Goal: Task Accomplishment & Management: Use online tool/utility

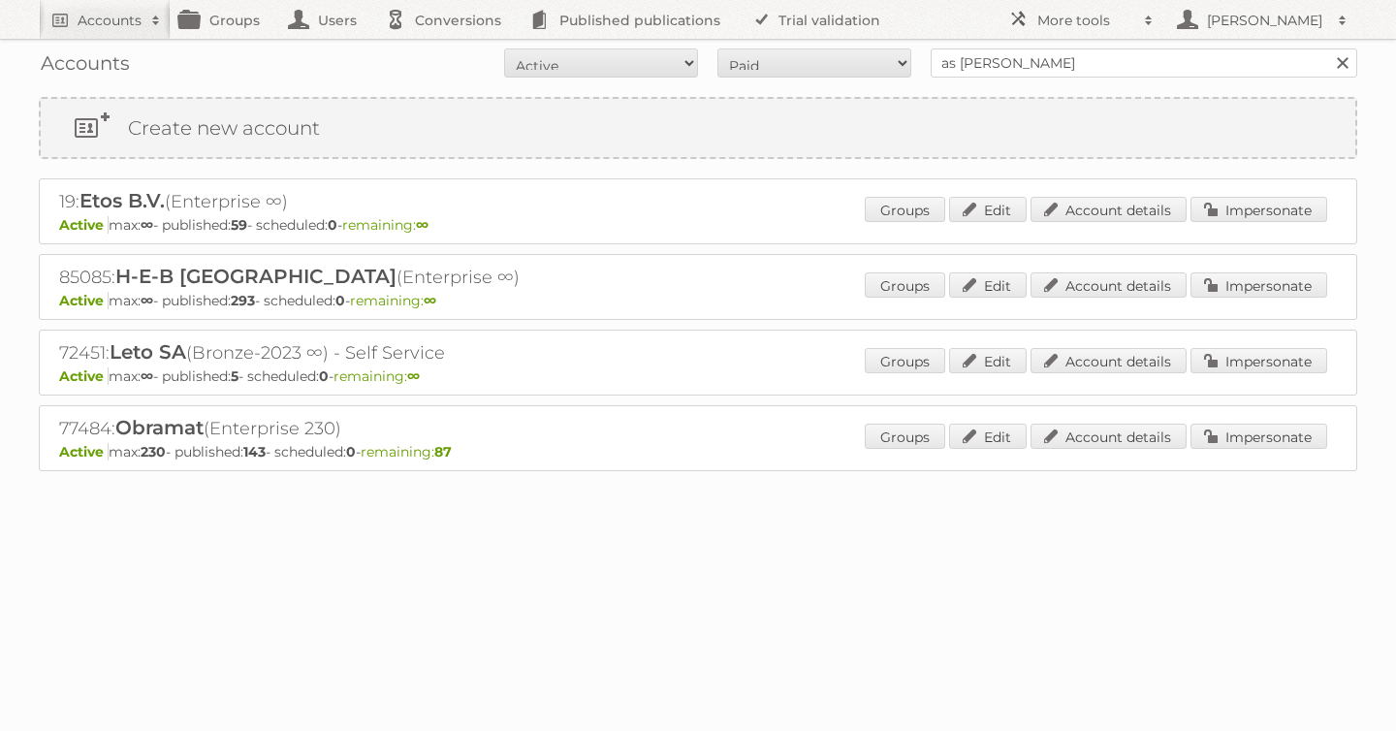
type input "as watson"
click at [1327, 48] on input "Search" at bounding box center [1341, 62] width 29 height 29
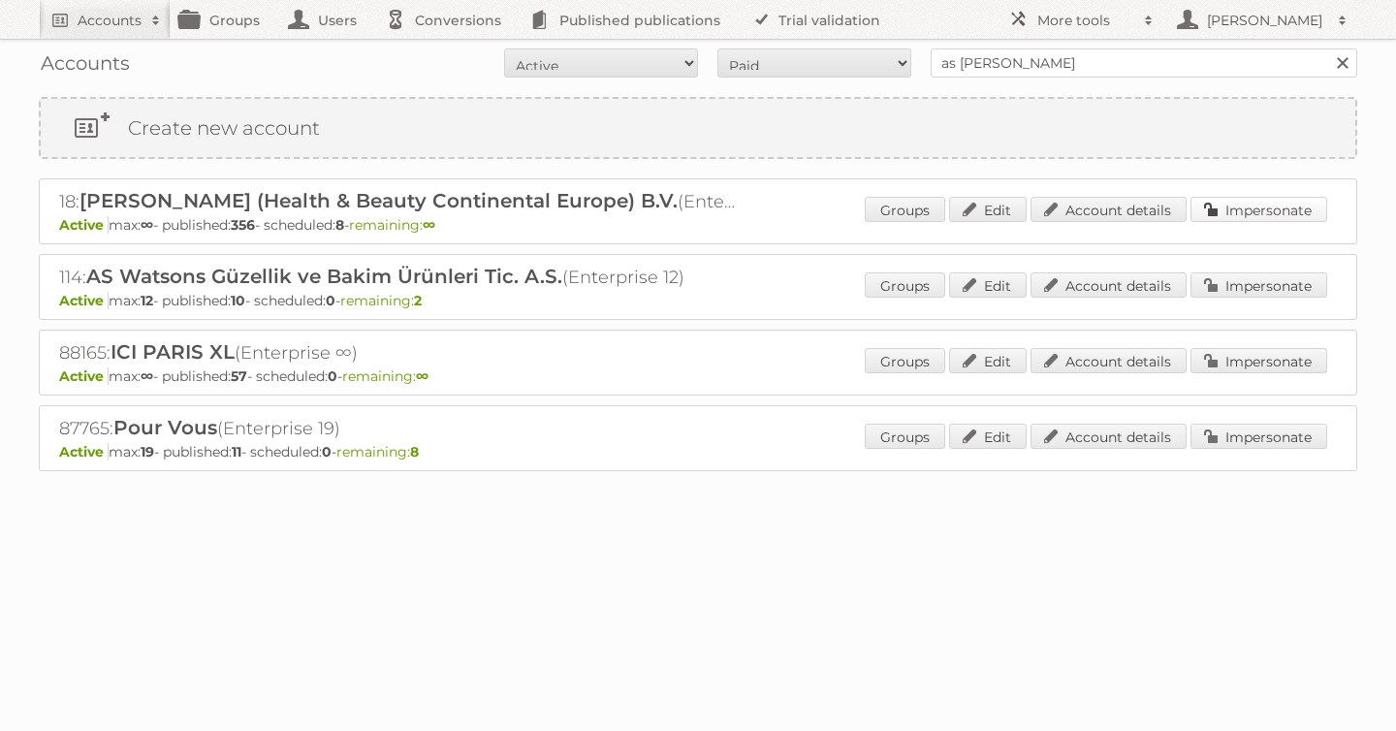
click at [1265, 214] on link "Impersonate" at bounding box center [1259, 209] width 137 height 25
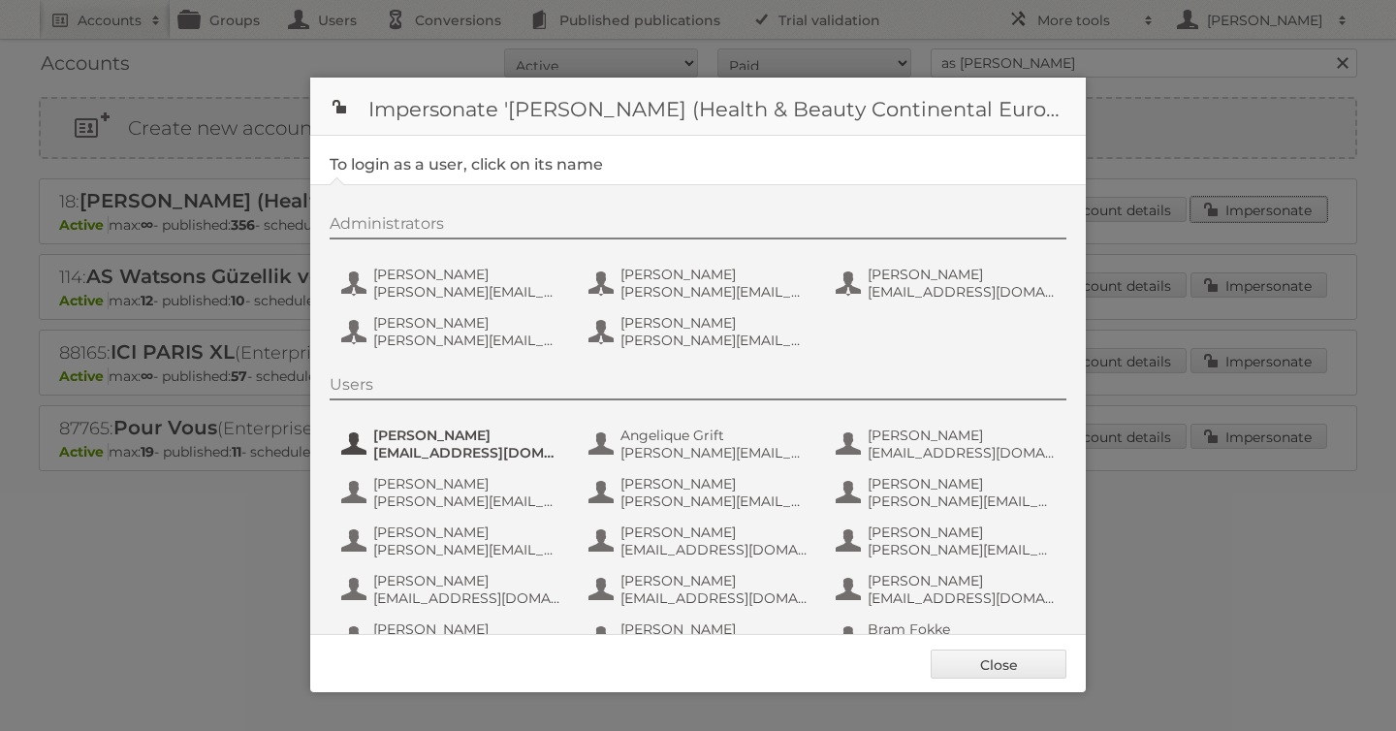
scroll to position [1260, 0]
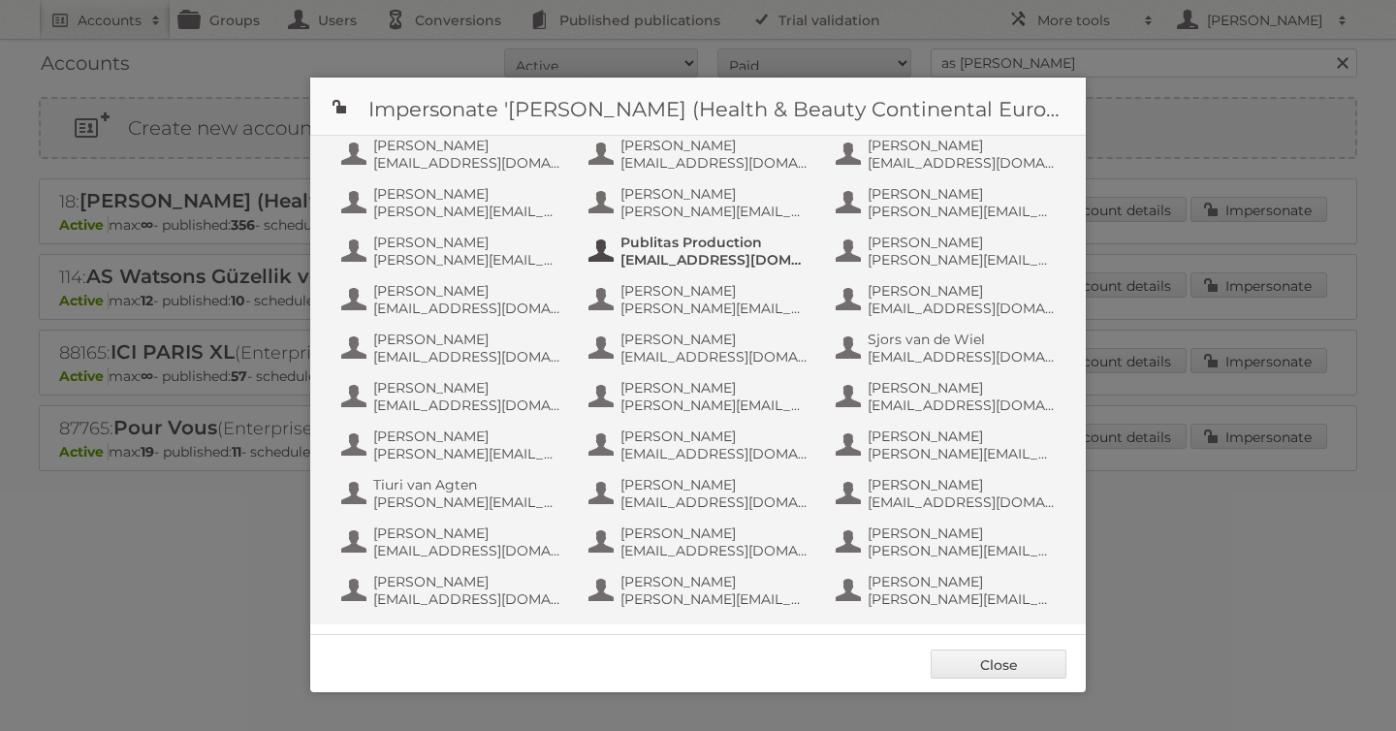
click at [677, 240] on span "Publitas Production" at bounding box center [715, 242] width 188 height 17
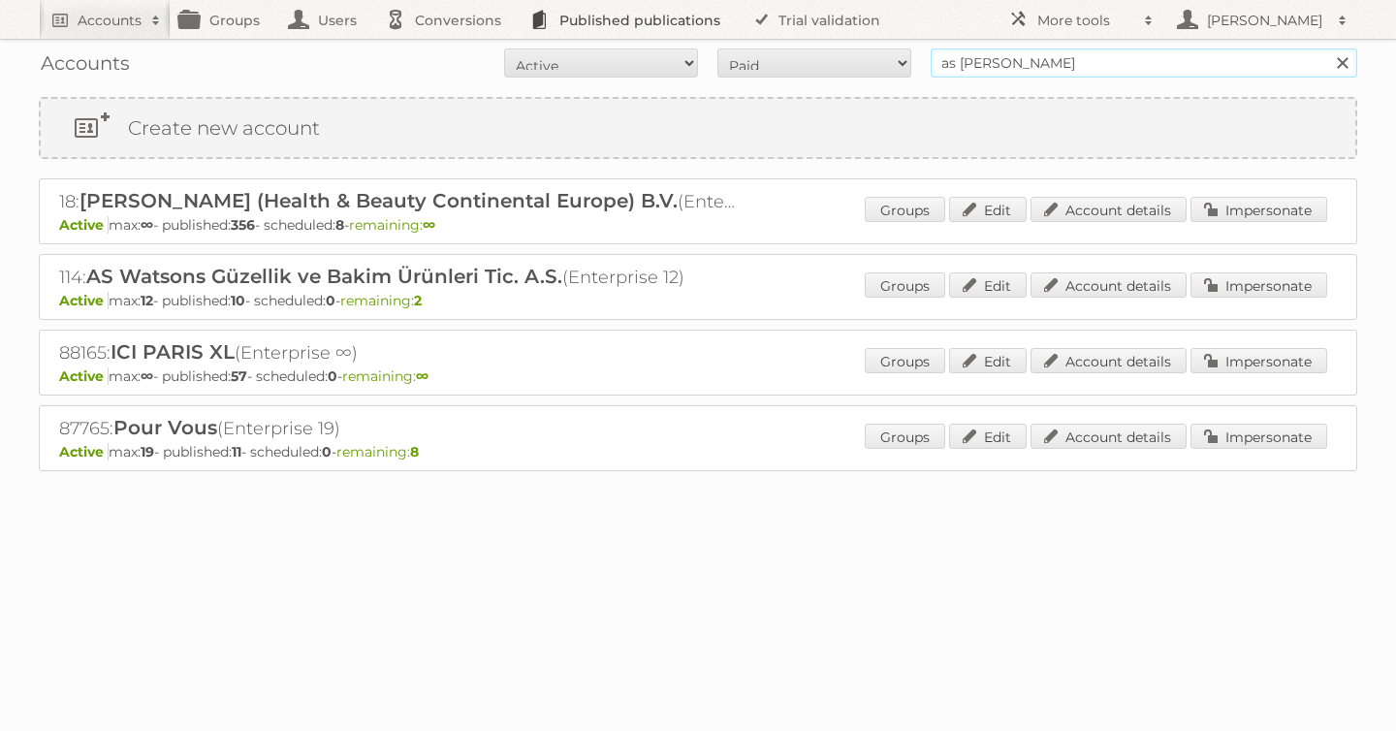
drag, startPoint x: 1061, startPoint y: 55, endPoint x: 720, endPoint y: 33, distance: 341.0
click at [721, 42] on div "Accounts All Active Expired Pending All Paid Trials Self service as watson Sear…" at bounding box center [698, 63] width 1319 height 48
type input "etos"
click at [1327, 48] on input "Search" at bounding box center [1341, 62] width 29 height 29
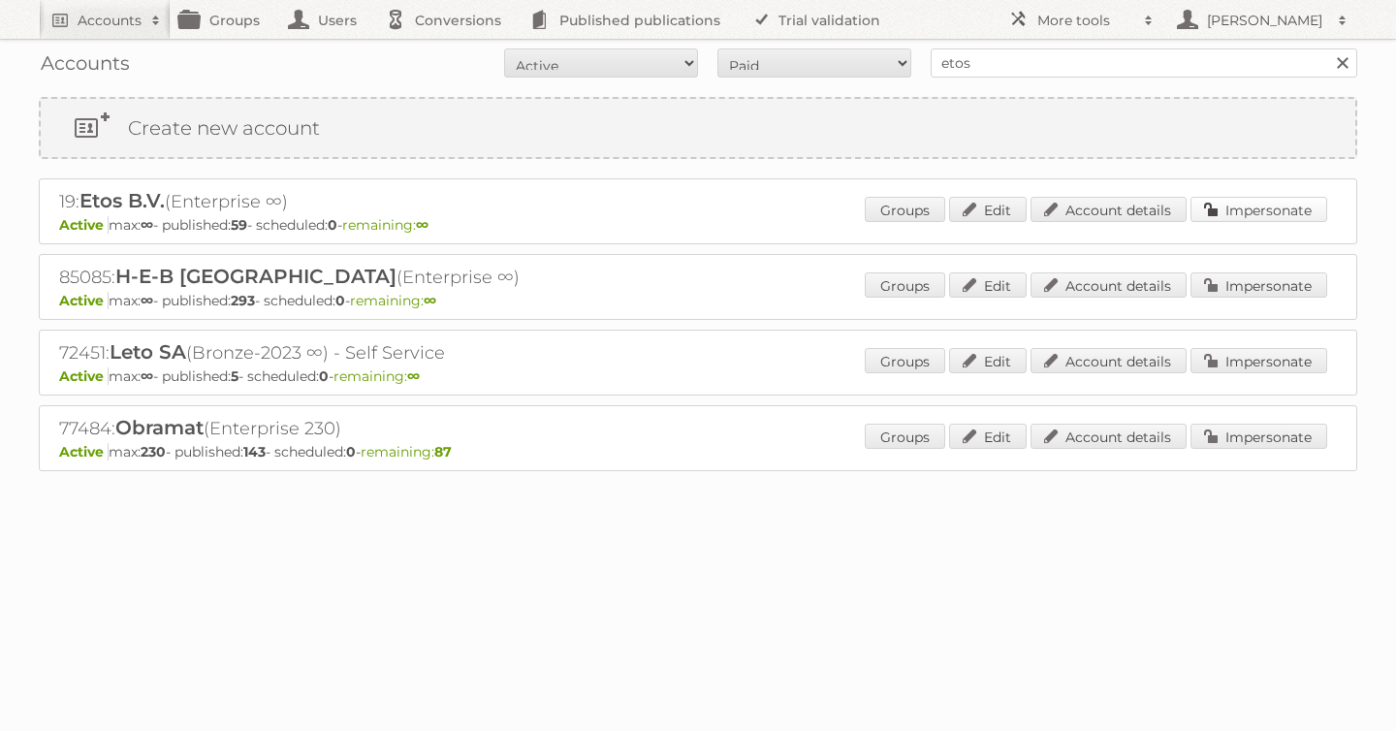
click at [1264, 207] on link "Impersonate" at bounding box center [1259, 209] width 137 height 25
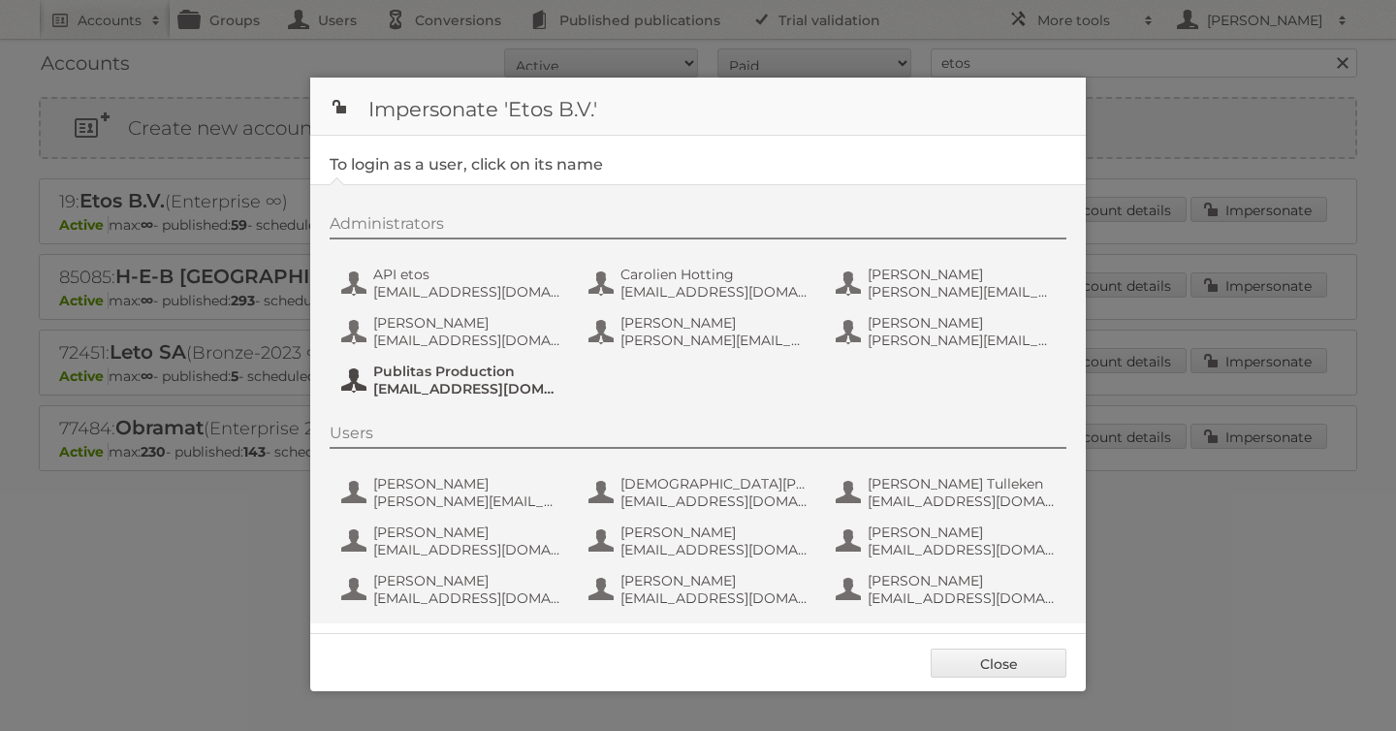
click at [419, 379] on span "Publitas Production" at bounding box center [467, 371] width 188 height 17
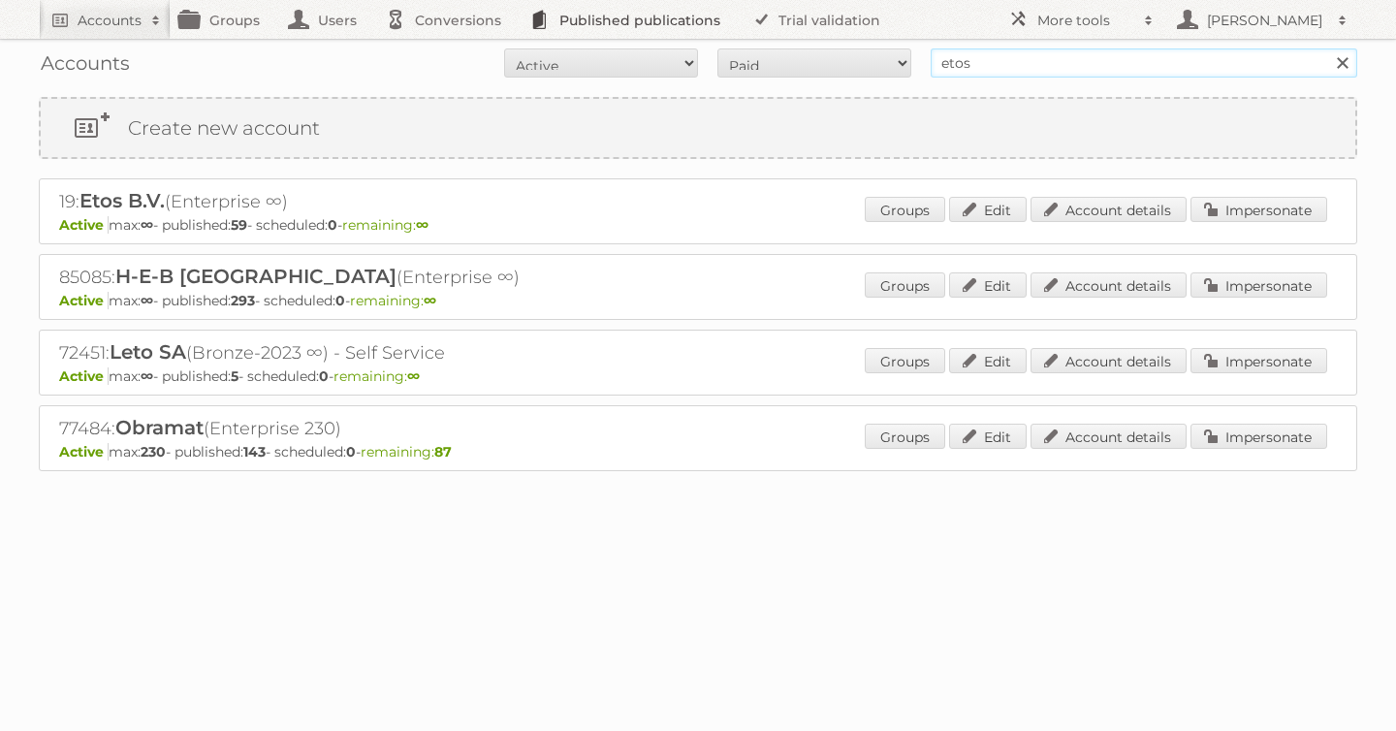
drag, startPoint x: 1028, startPoint y: 69, endPoint x: 577, endPoint y: 32, distance: 452.4
click at [577, 32] on body "Accounts Search Advanced Search Create new account Groups Users Conversions Pub…" at bounding box center [698, 365] width 1396 height 731
type input "hema"
click at [1327, 48] on input "Search" at bounding box center [1341, 62] width 29 height 29
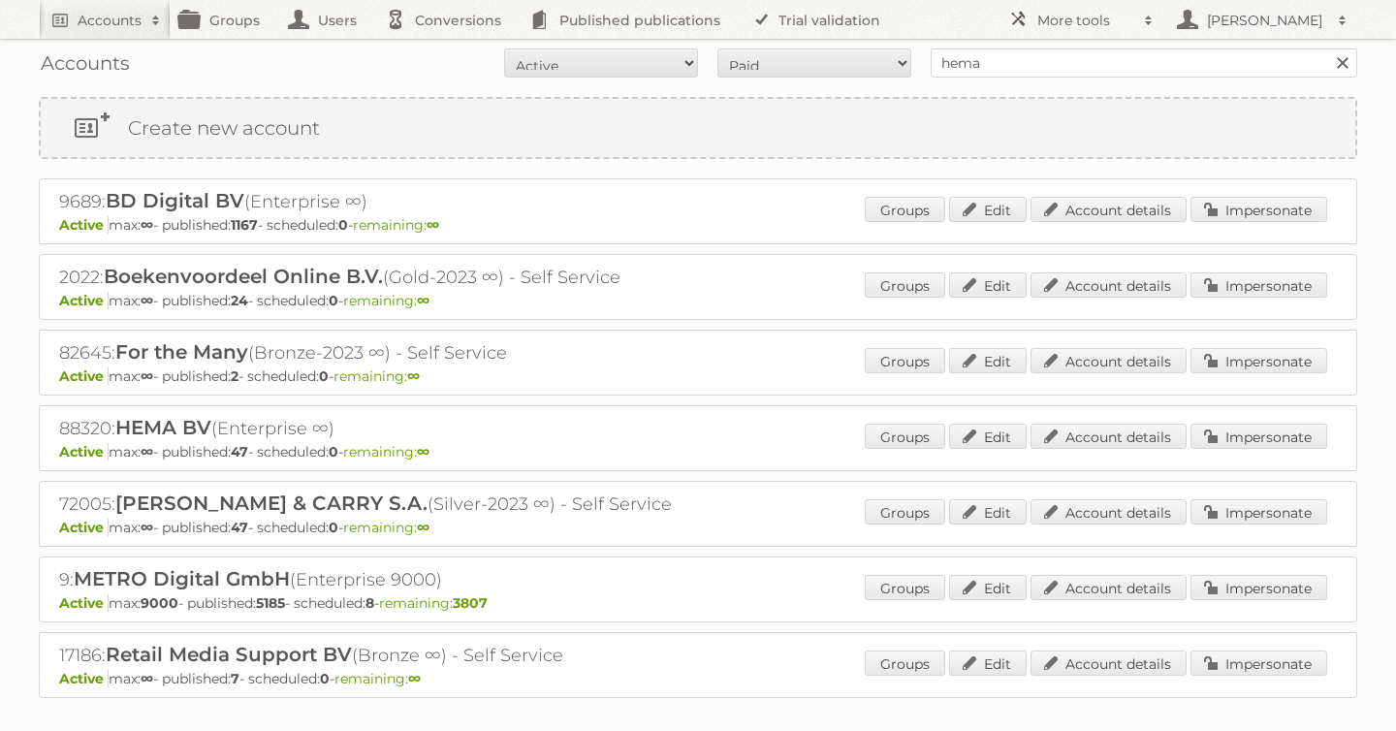
click at [1264, 448] on div "Groups Edit Account details Impersonate" at bounding box center [1096, 438] width 462 height 29
click at [1263, 439] on link "Impersonate" at bounding box center [1259, 436] width 137 height 25
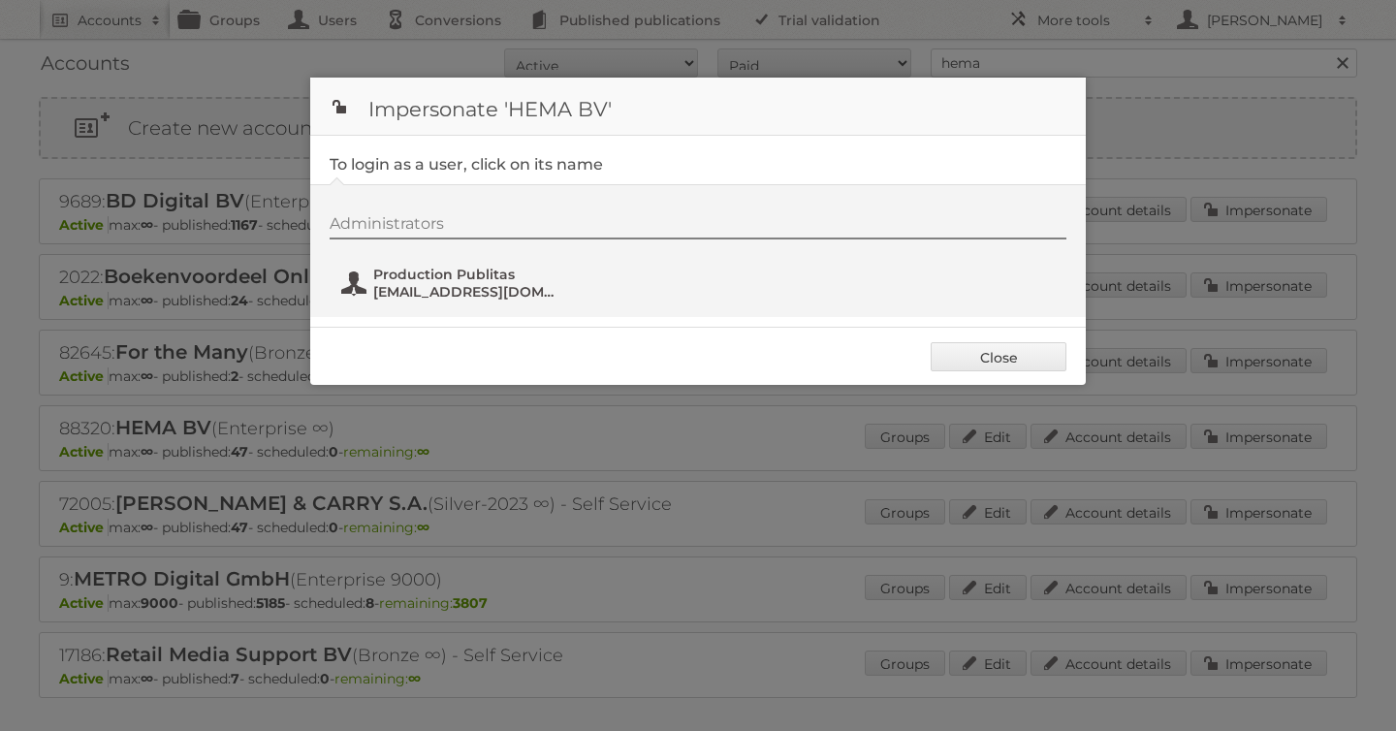
click at [387, 276] on span "Production Publitas" at bounding box center [467, 274] width 188 height 17
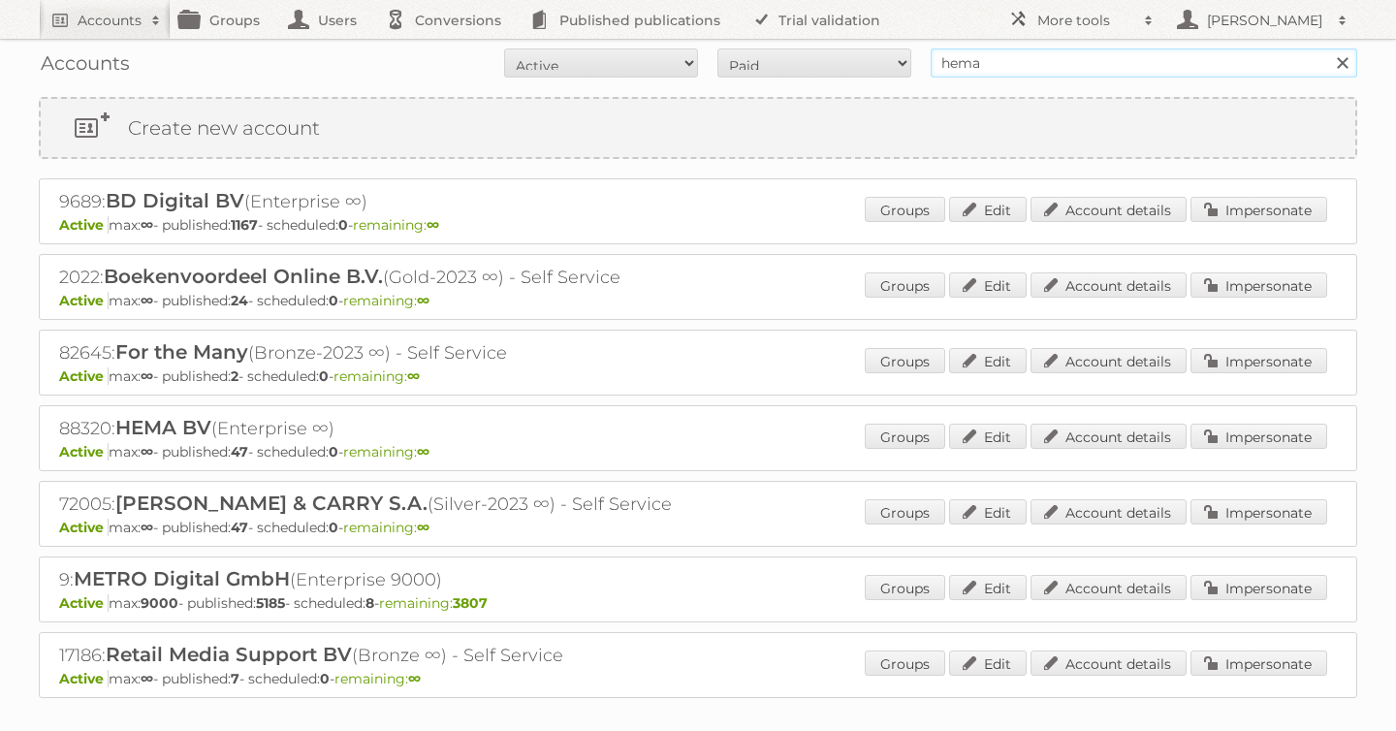
drag, startPoint x: 989, startPoint y: 67, endPoint x: 712, endPoint y: 53, distance: 277.6
click at [712, 53] on form "All Active Expired Pending All Paid Trials Self service hema Search" at bounding box center [698, 62] width 1319 height 29
type input "as [PERSON_NAME]"
click at [1327, 48] on input "Search" at bounding box center [1341, 62] width 29 height 29
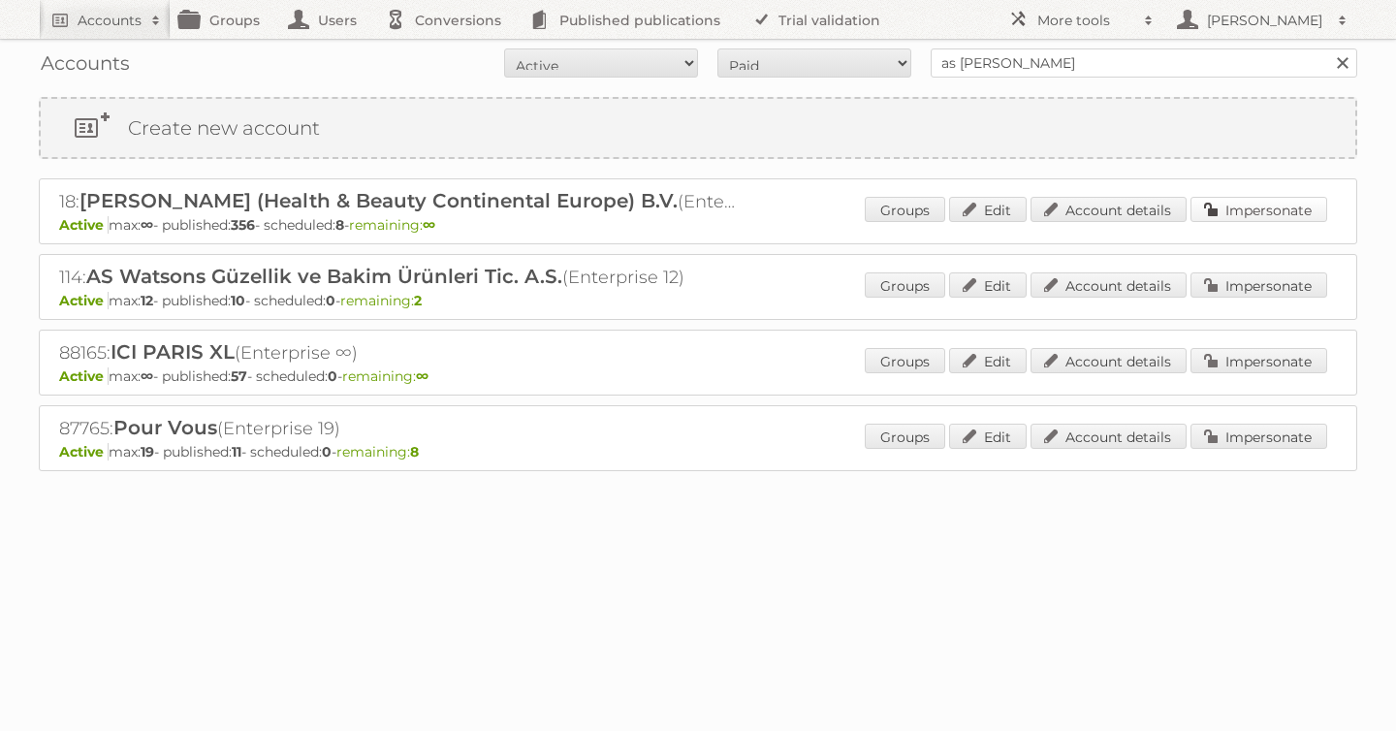
click at [1251, 211] on link "Impersonate" at bounding box center [1259, 209] width 137 height 25
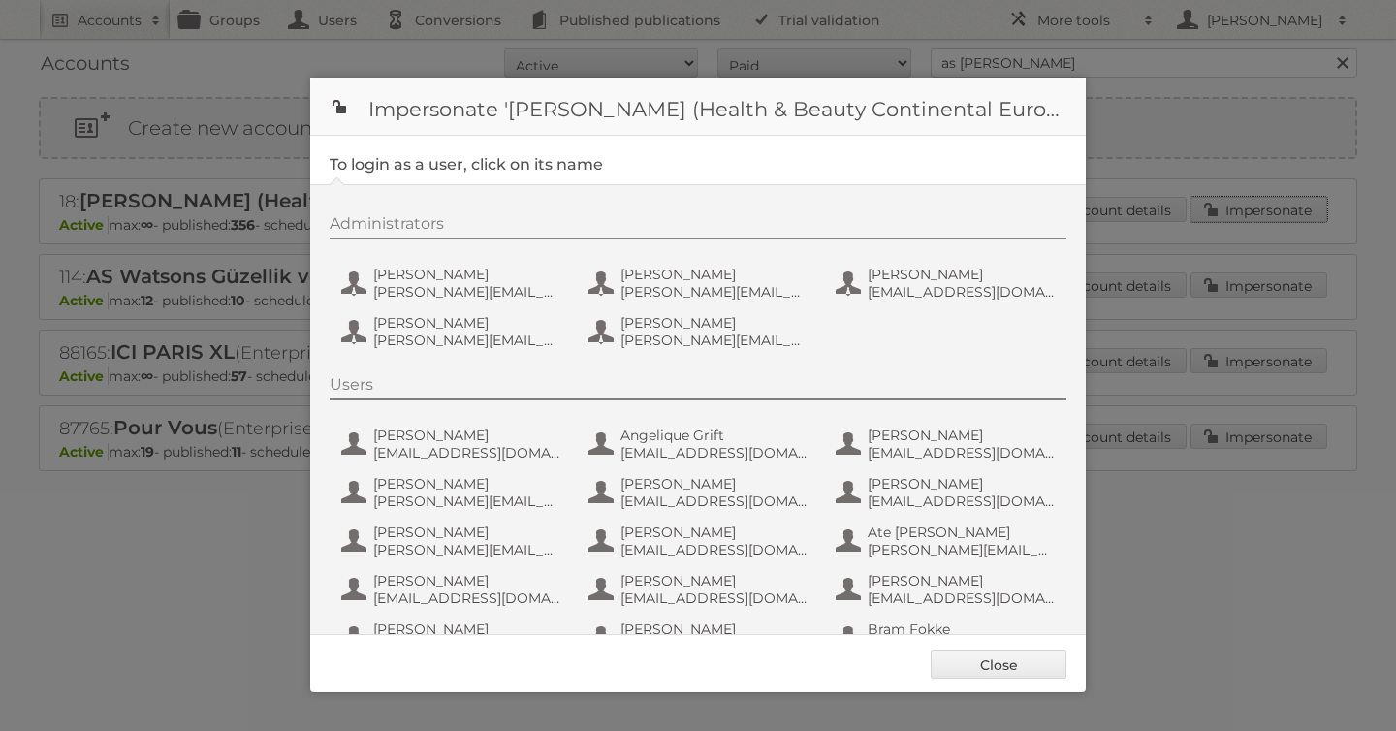
scroll to position [1260, 0]
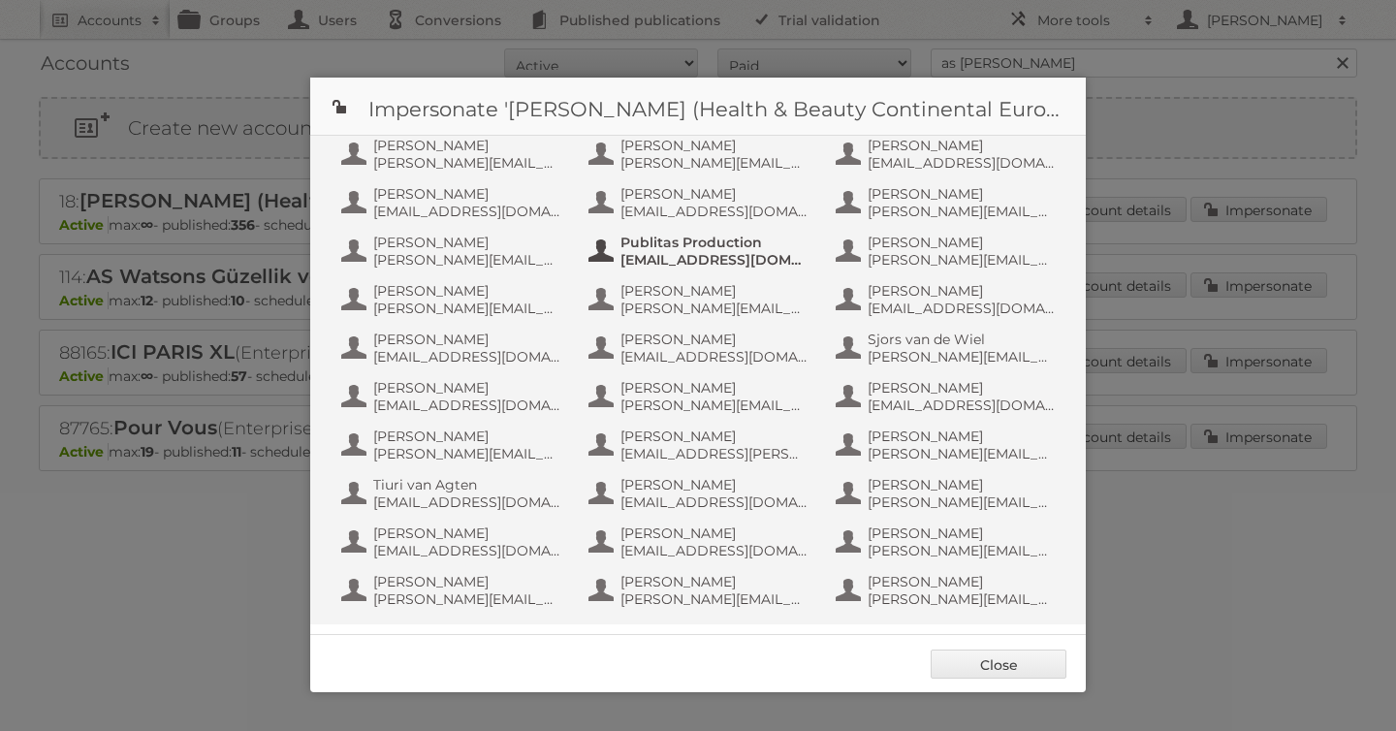
click at [678, 256] on span "[EMAIL_ADDRESS][DOMAIN_NAME]" at bounding box center [715, 259] width 188 height 17
